Goal: Task Accomplishment & Management: Use online tool/utility

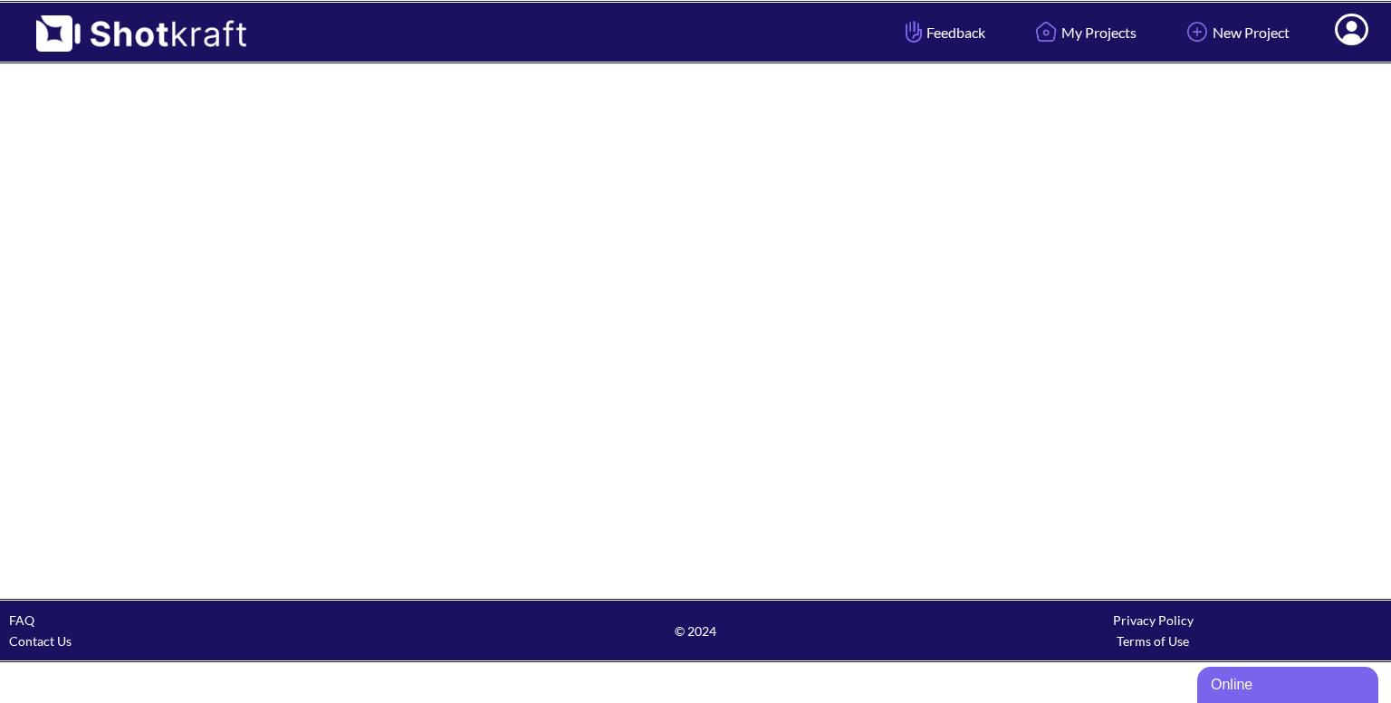
click at [1106, 30] on link "My Projects" at bounding box center [1083, 32] width 133 height 48
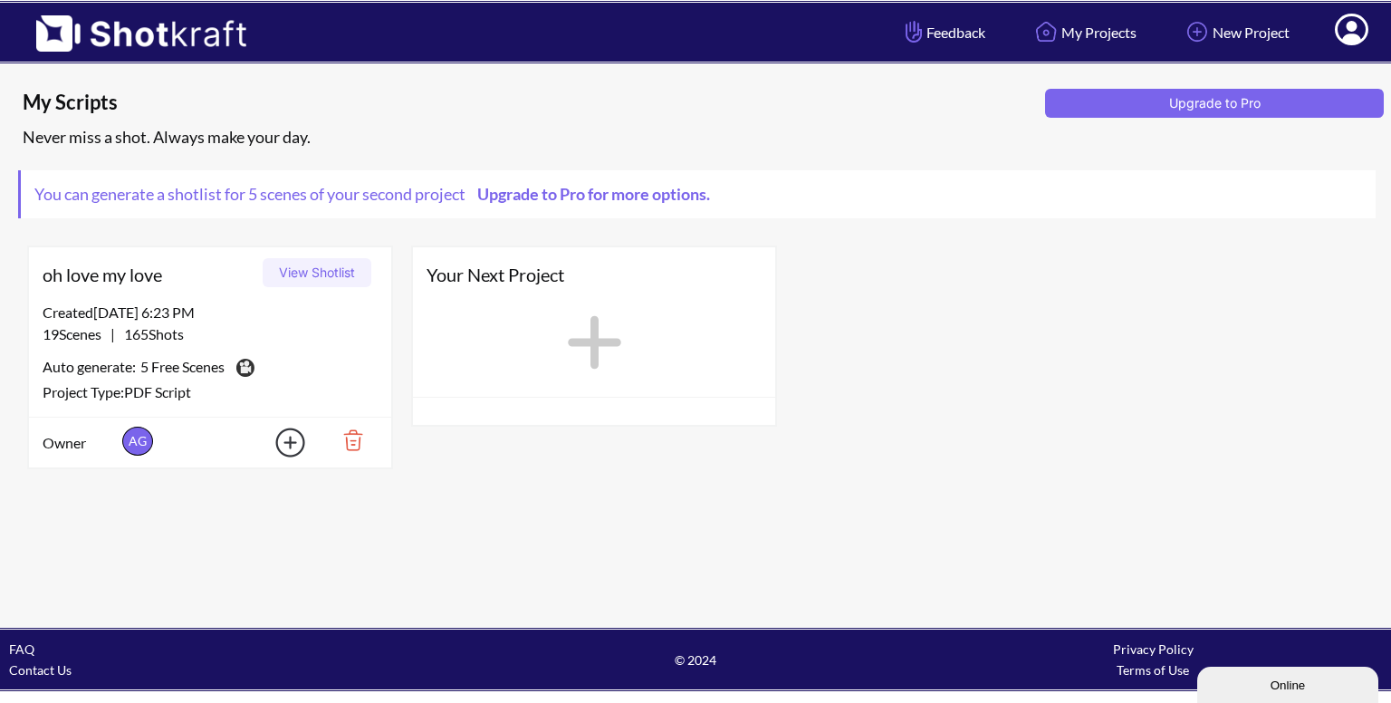
click at [322, 269] on button "View Shotlist" at bounding box center [317, 272] width 109 height 29
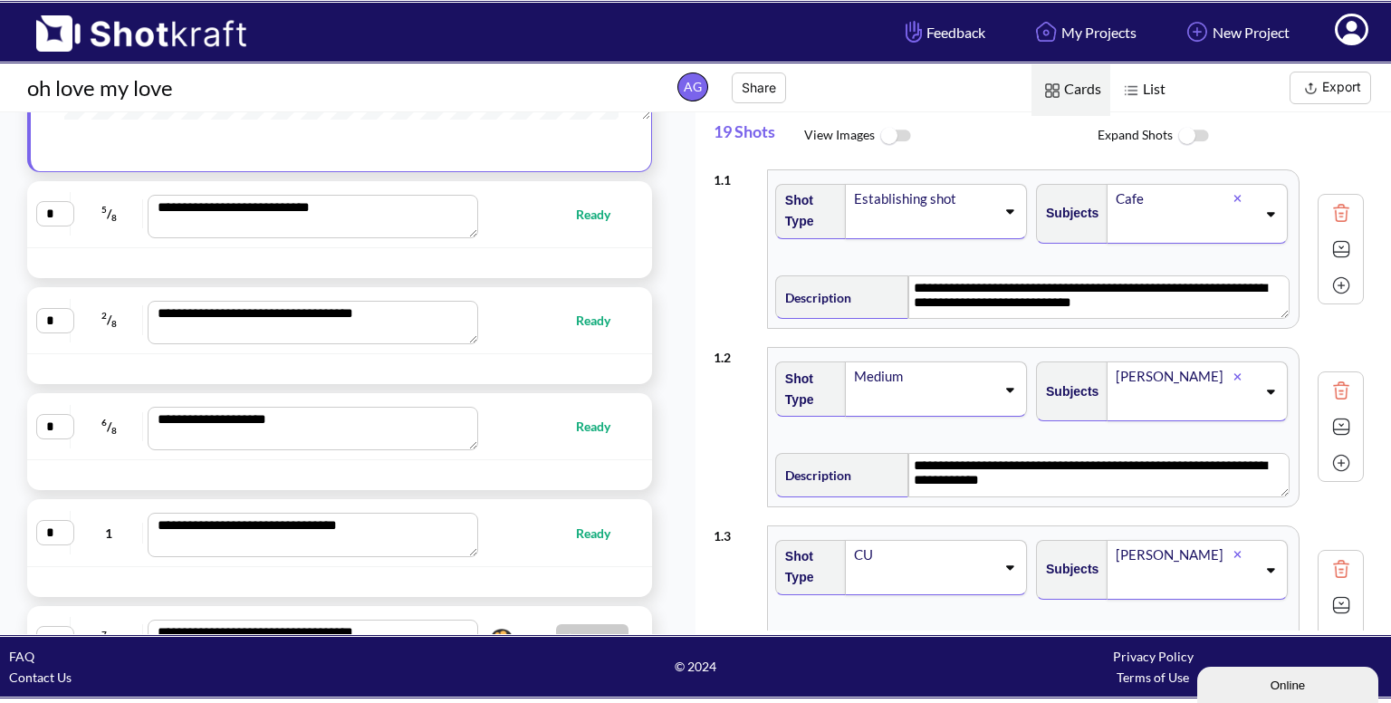
scroll to position [413, 0]
